Goal: Task Accomplishment & Management: Manage account settings

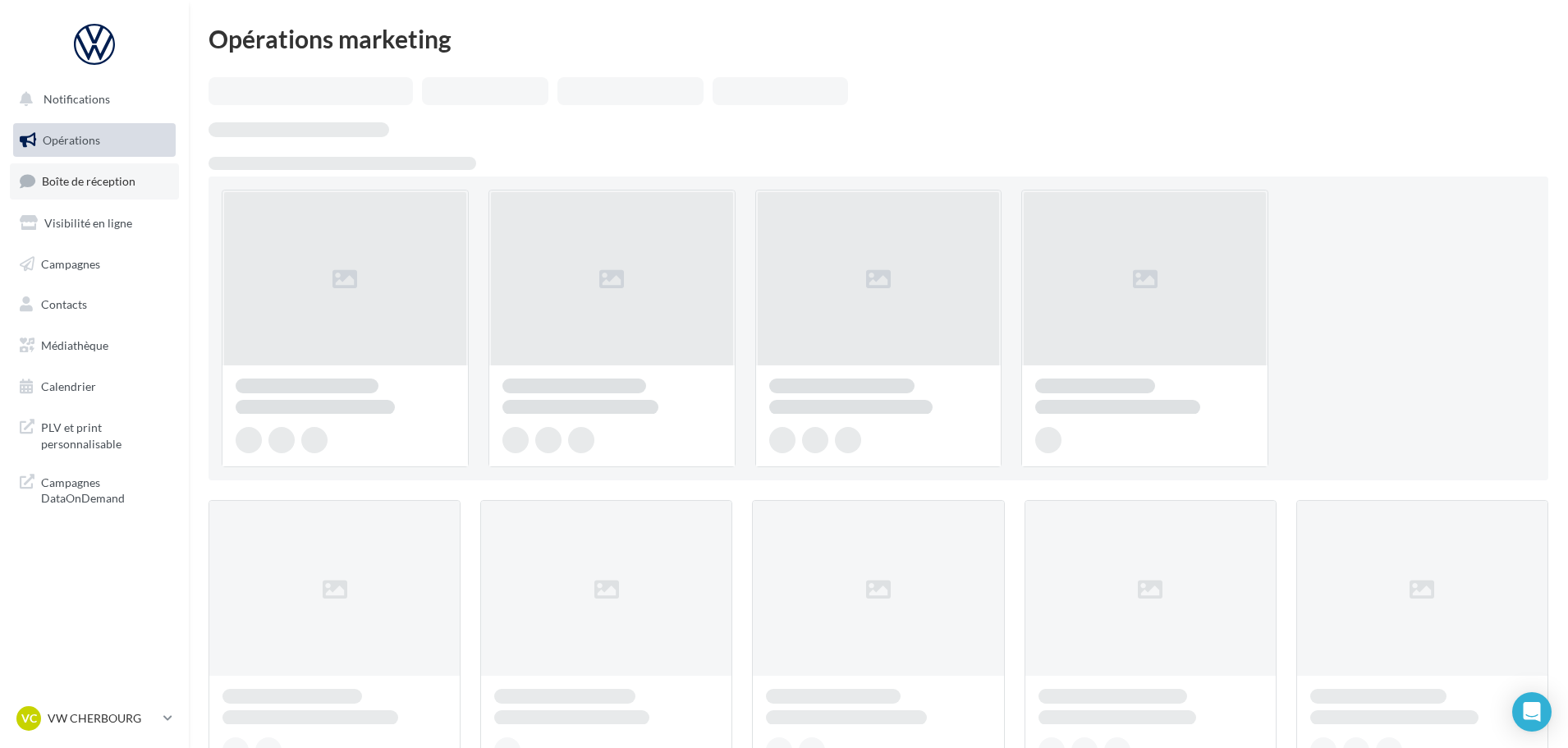
click at [121, 181] on span "Boîte de réception" at bounding box center [89, 180] width 94 height 14
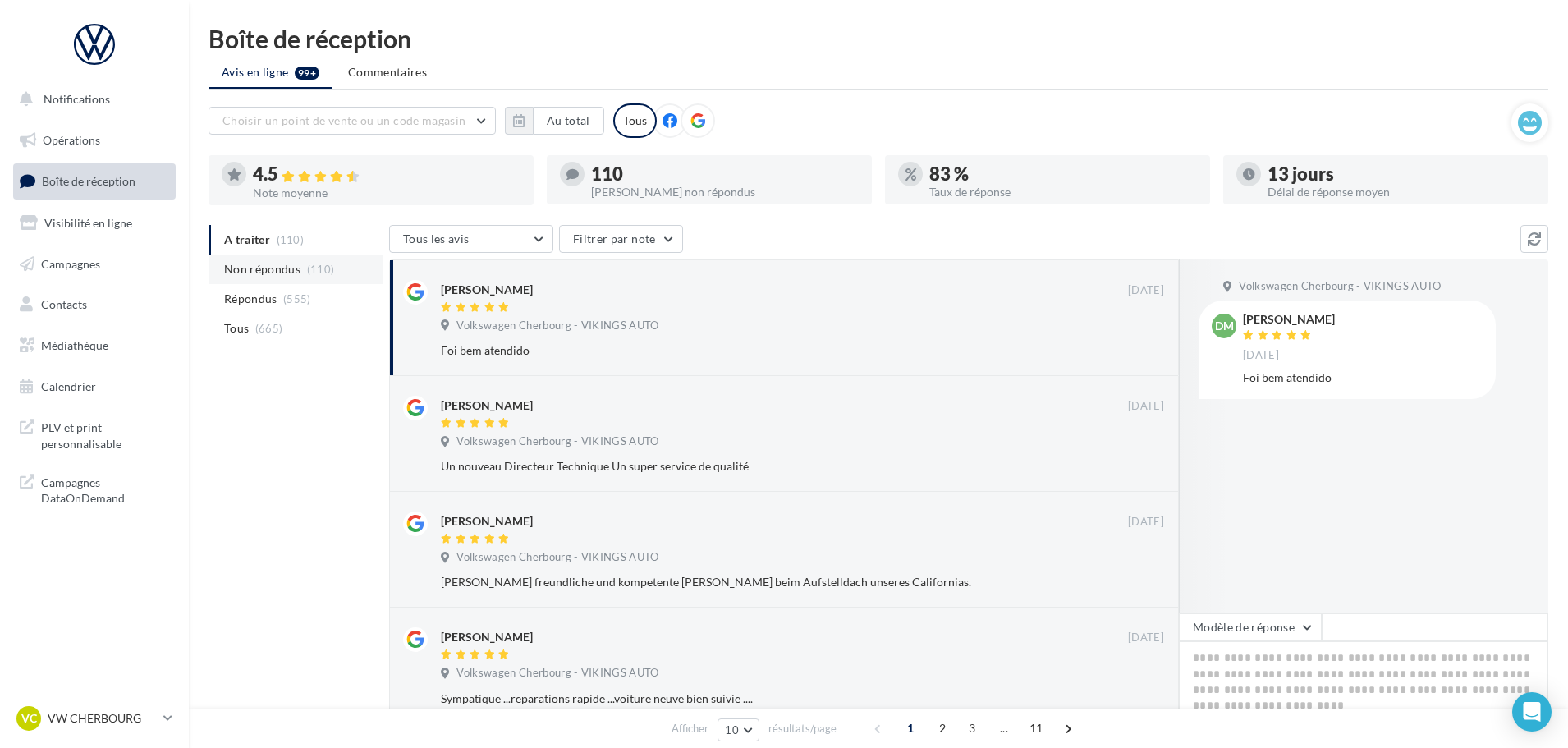
click at [263, 266] on span "Non répondus" at bounding box center [262, 270] width 76 height 16
click at [77, 713] on p "VW CHERBOURG" at bounding box center [102, 718] width 109 height 16
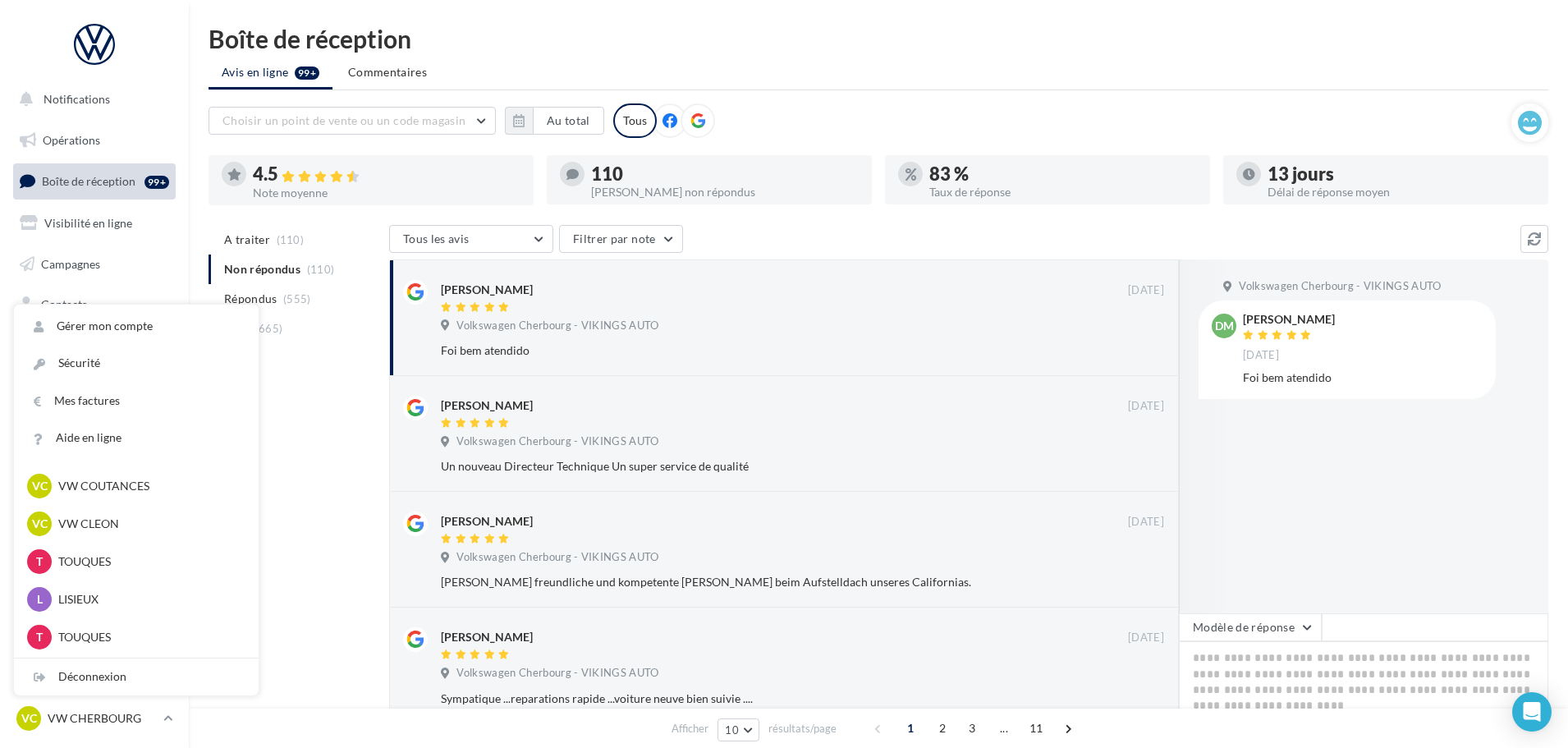
scroll to position [529, 0]
click at [103, 527] on p "TOUQUES" at bounding box center [148, 525] width 181 height 16
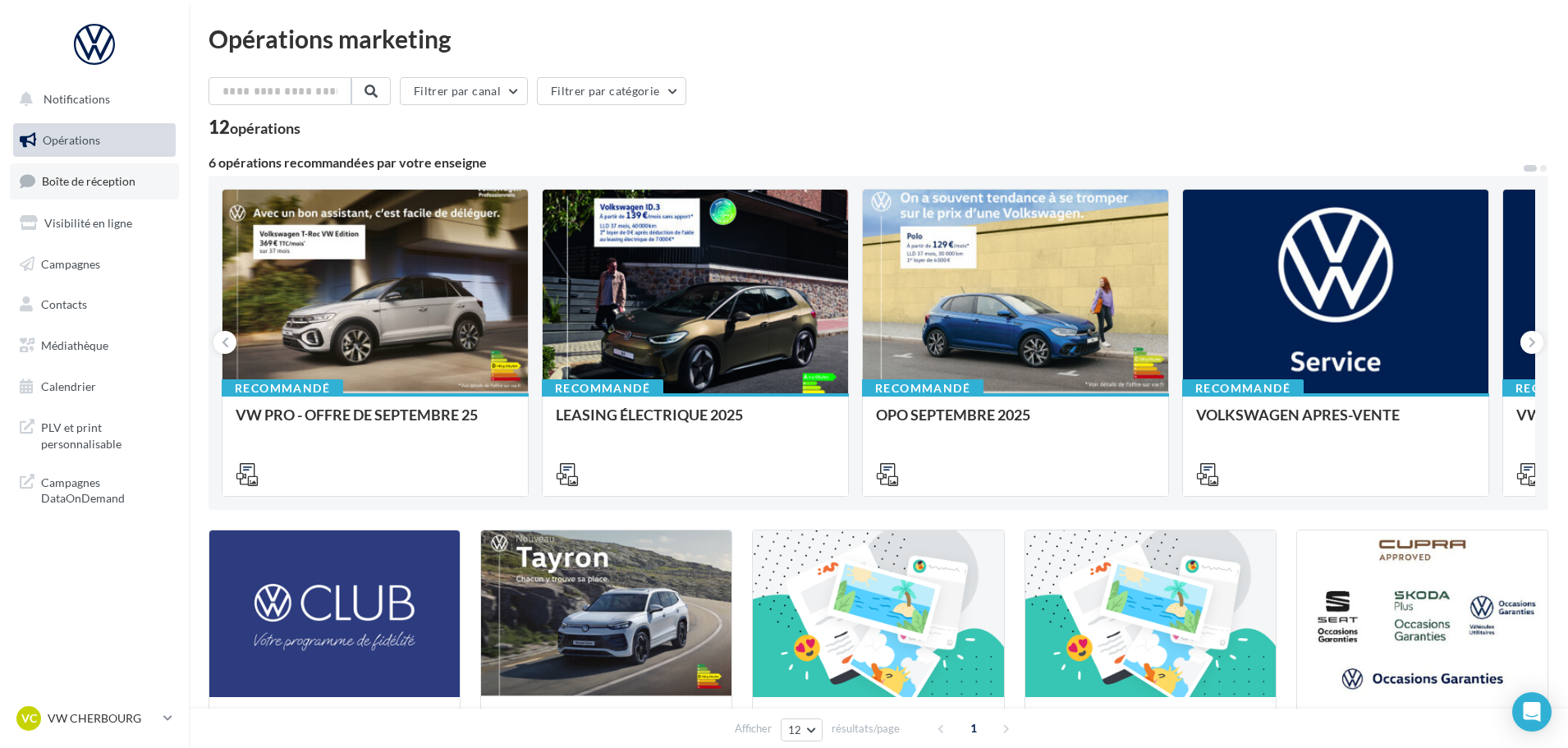
click at [132, 170] on link "Boîte de réception" at bounding box center [94, 181] width 169 height 35
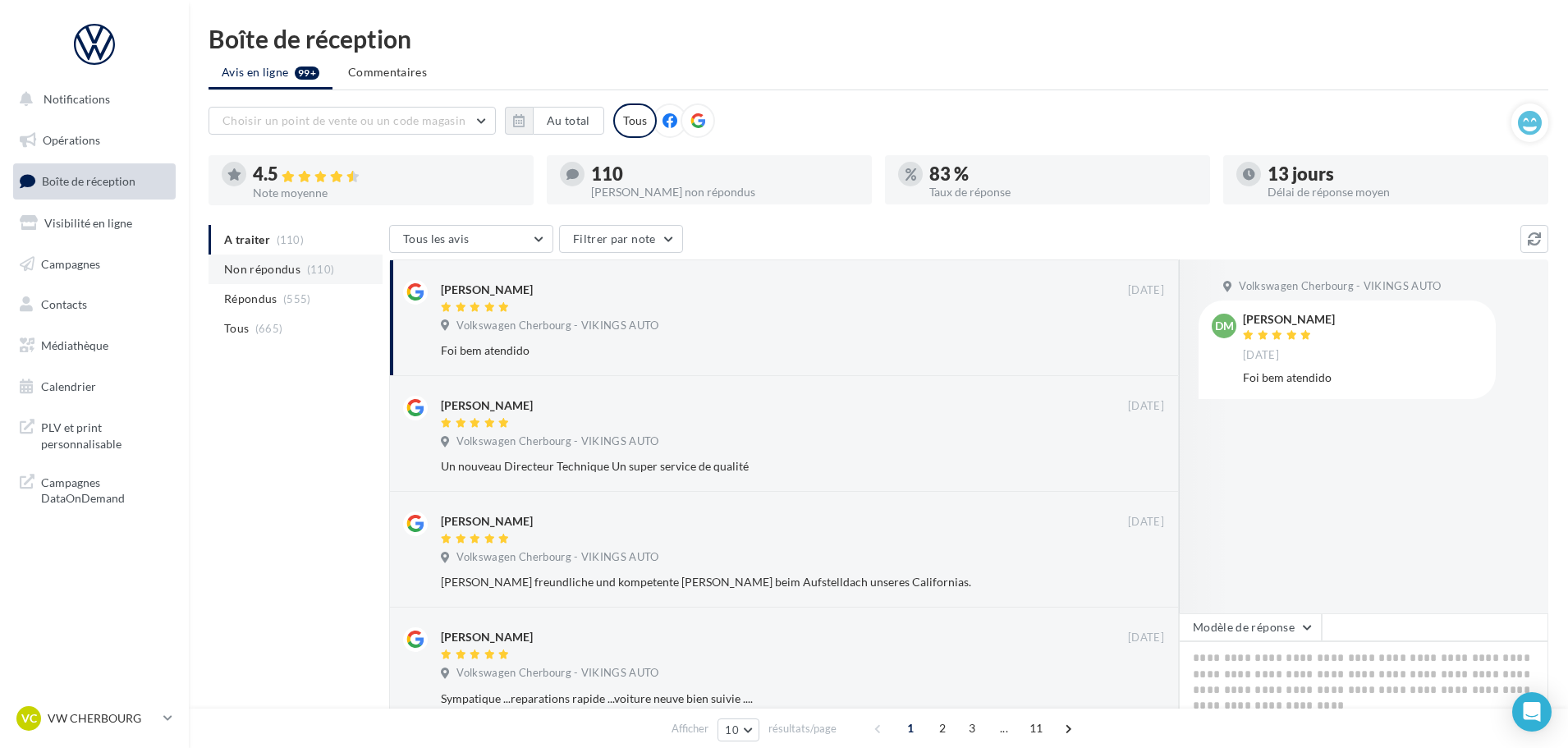
click at [253, 257] on li "Non répondus (110)" at bounding box center [296, 269] width 174 height 30
